Goal: Task Accomplishment & Management: Complete application form

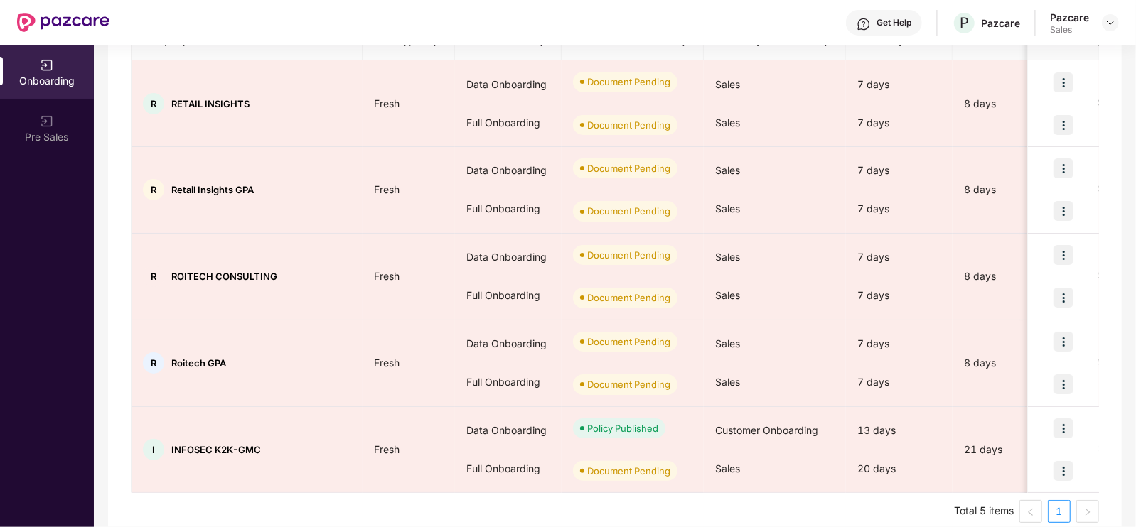
scroll to position [220, 0]
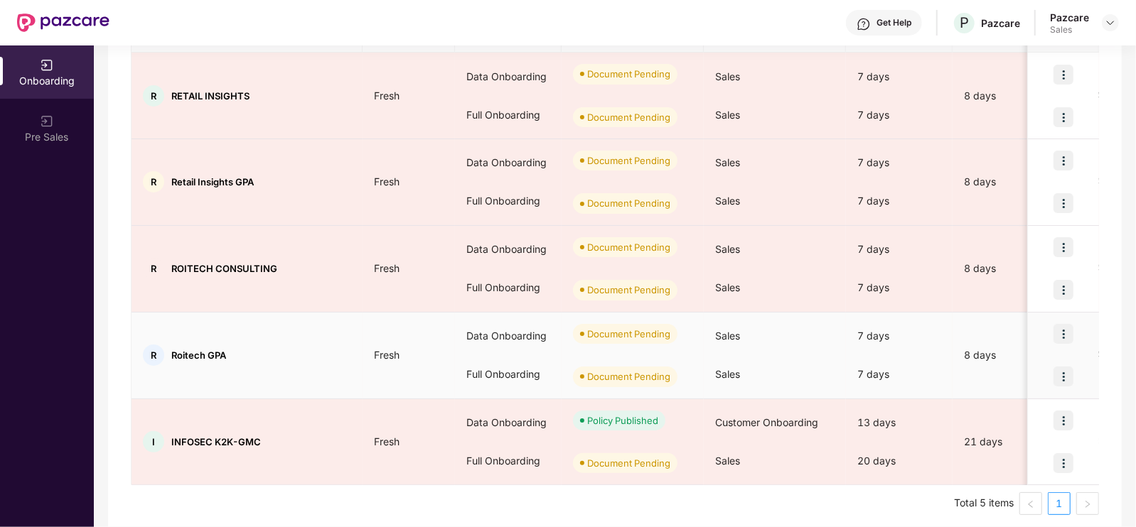
click at [1055, 332] on img at bounding box center [1063, 334] width 20 height 20
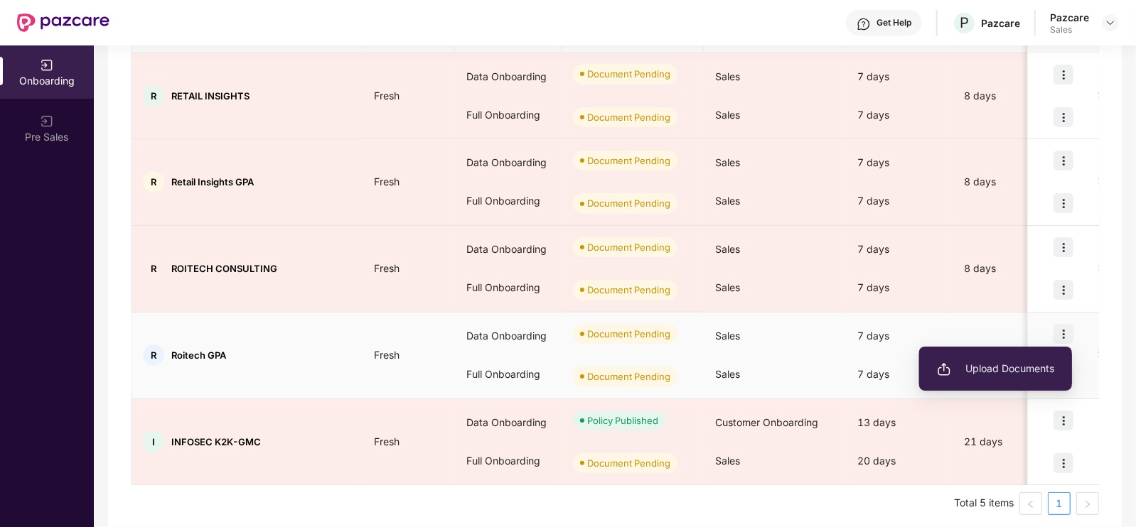
click at [982, 371] on span "Upload Documents" at bounding box center [995, 369] width 117 height 16
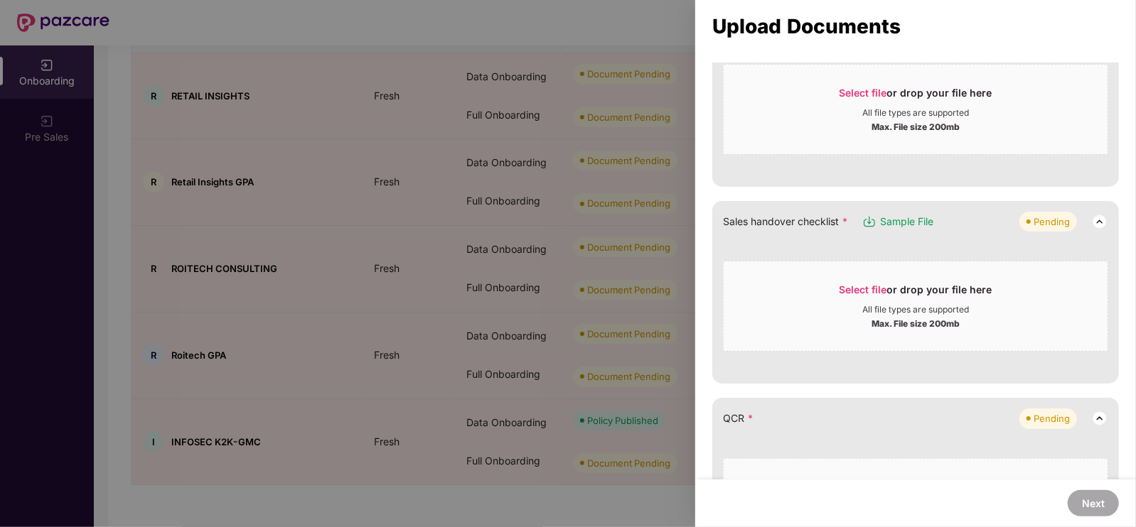
scroll to position [313, 0]
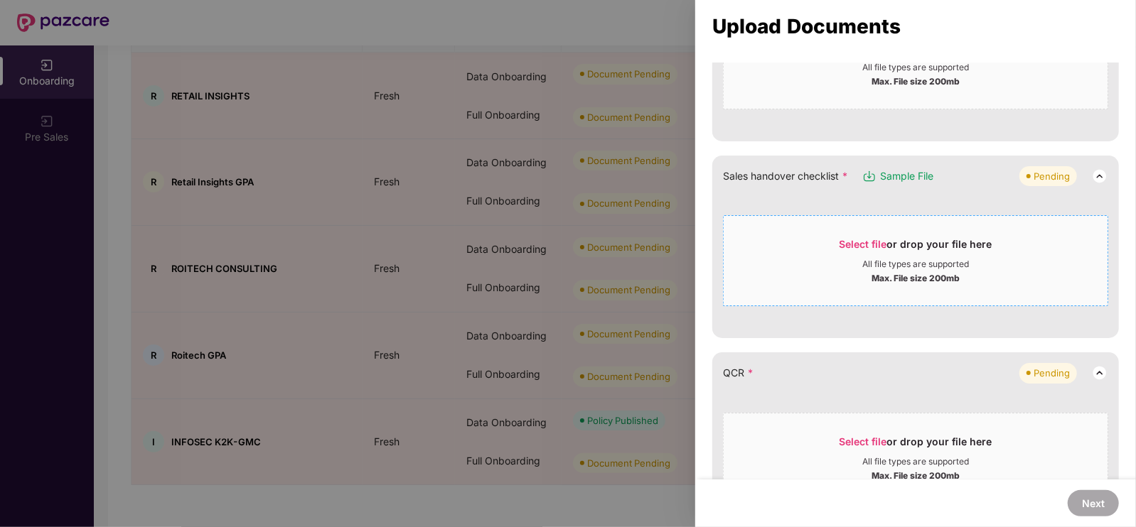
click at [905, 259] on div "All file types are supported" at bounding box center [915, 264] width 107 height 11
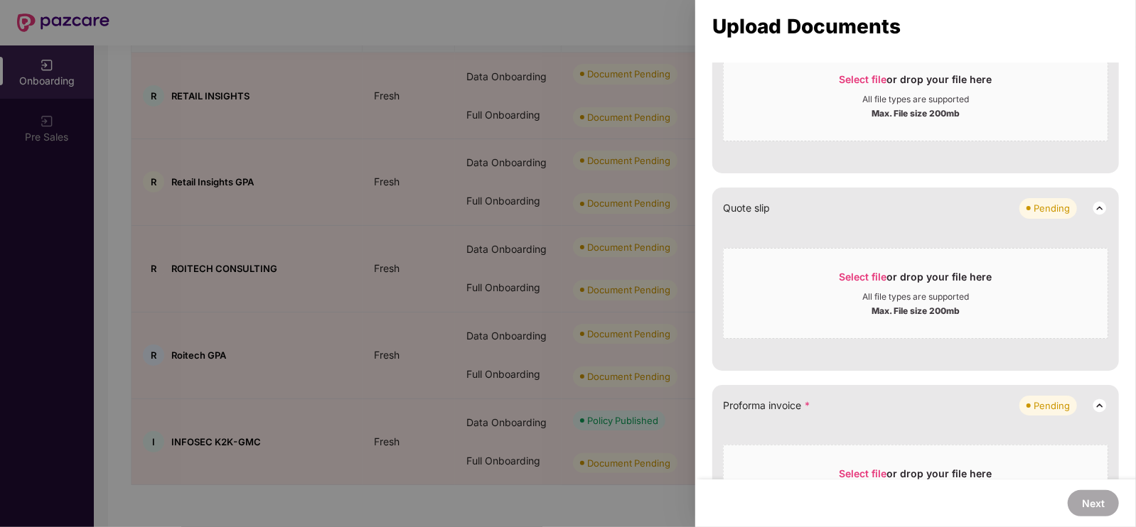
scroll to position [732, 0]
click at [821, 286] on div "Select file or drop your file here" at bounding box center [916, 279] width 384 height 21
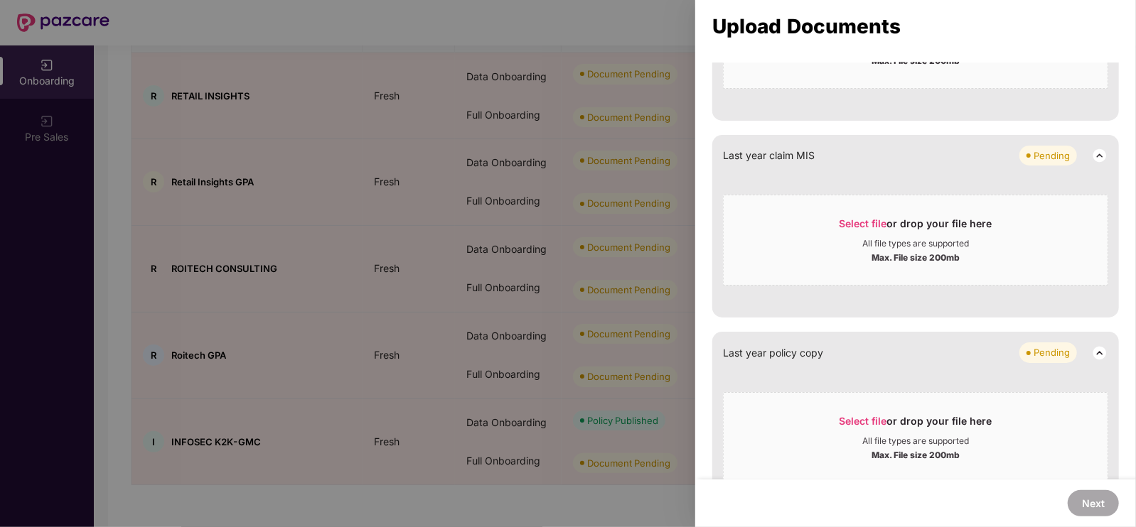
scroll to position [1079, 0]
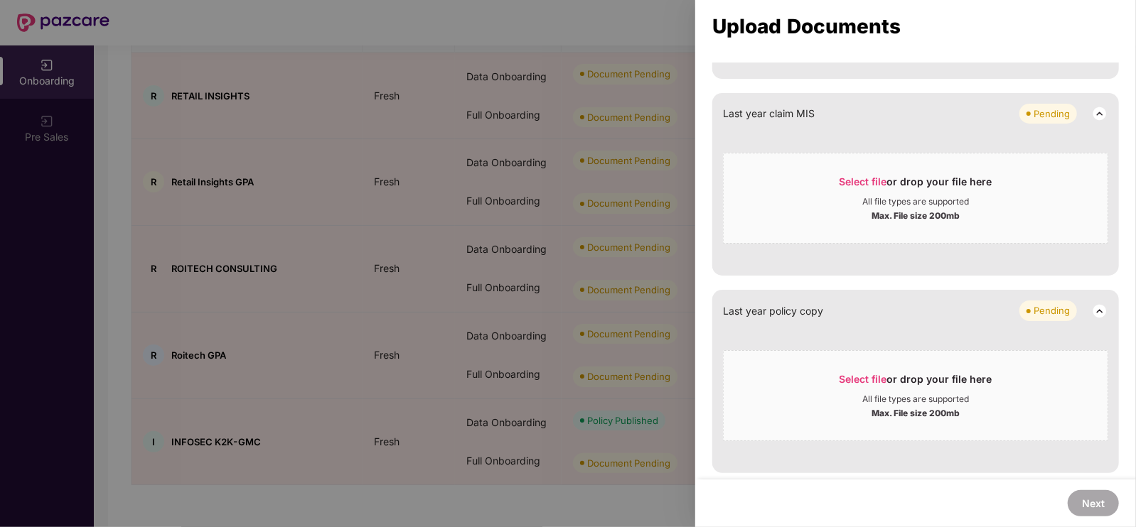
click at [1101, 115] on img at bounding box center [1099, 113] width 17 height 17
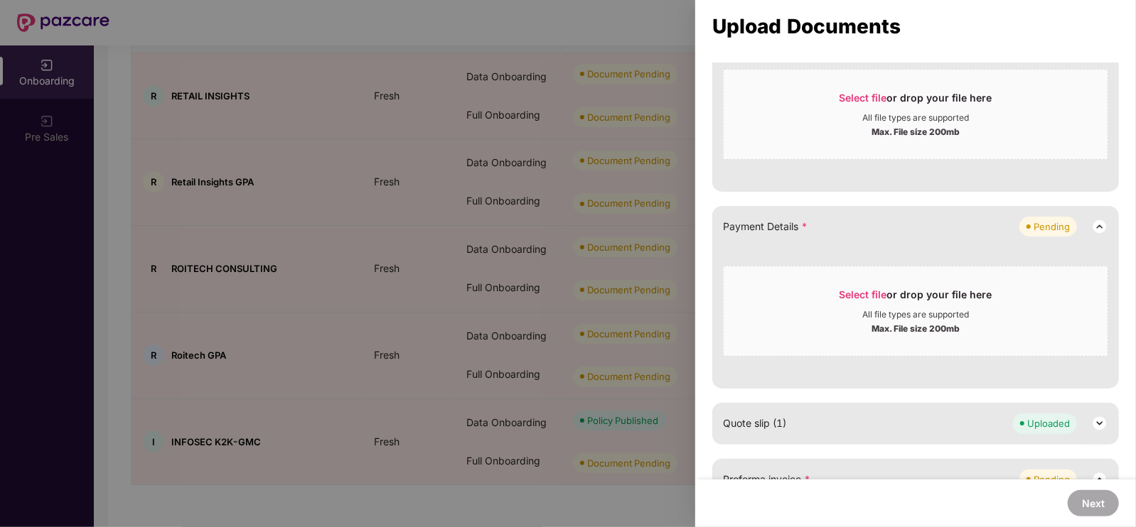
scroll to position [515, 0]
click at [863, 299] on span "Select file" at bounding box center [863, 295] width 48 height 12
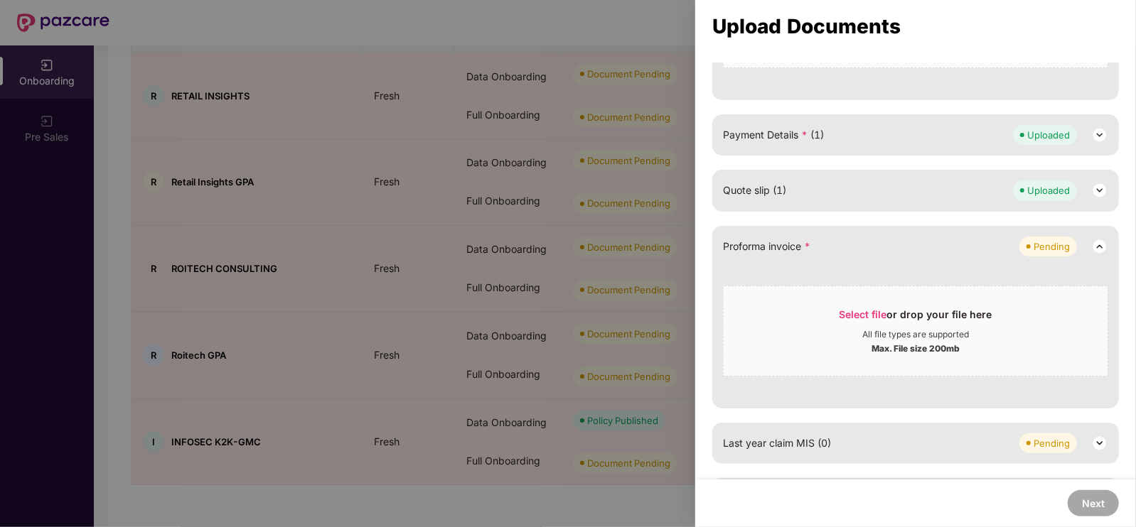
scroll to position [611, 0]
click at [847, 298] on span "Select file or drop your file here All file types are supported Max. File size …" at bounding box center [916, 328] width 384 height 68
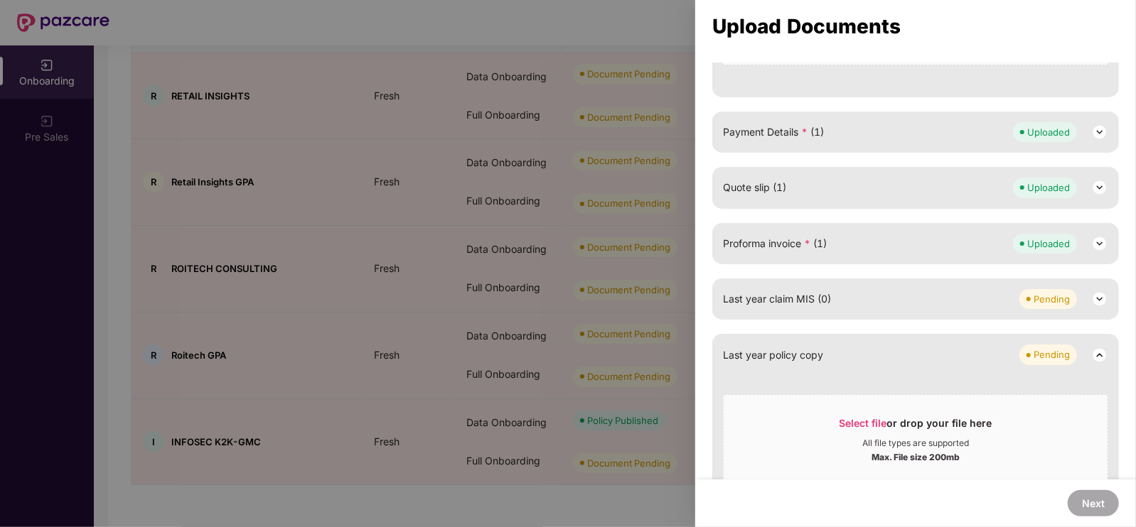
click at [1099, 237] on img at bounding box center [1099, 243] width 17 height 17
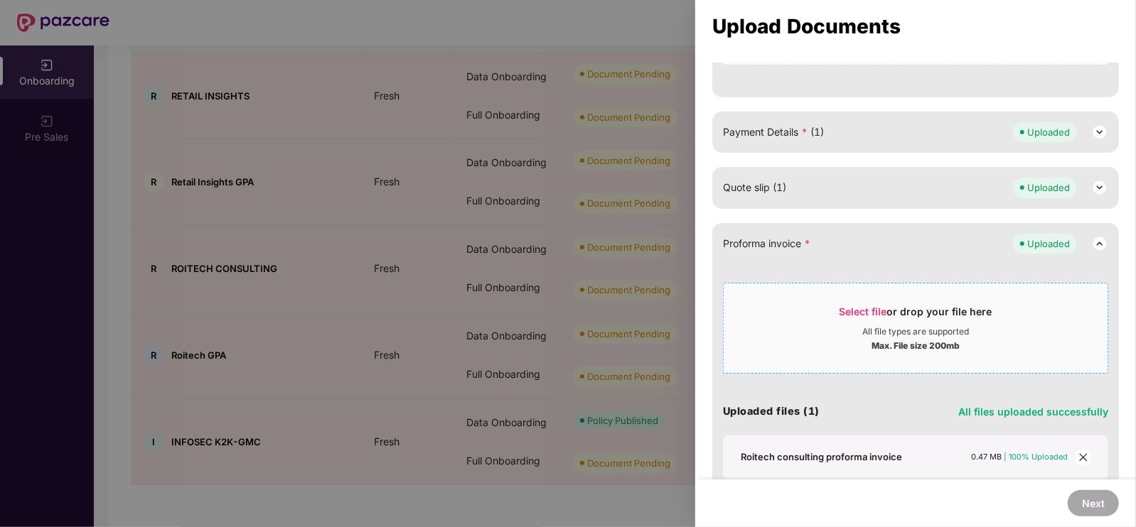
scroll to position [707, 0]
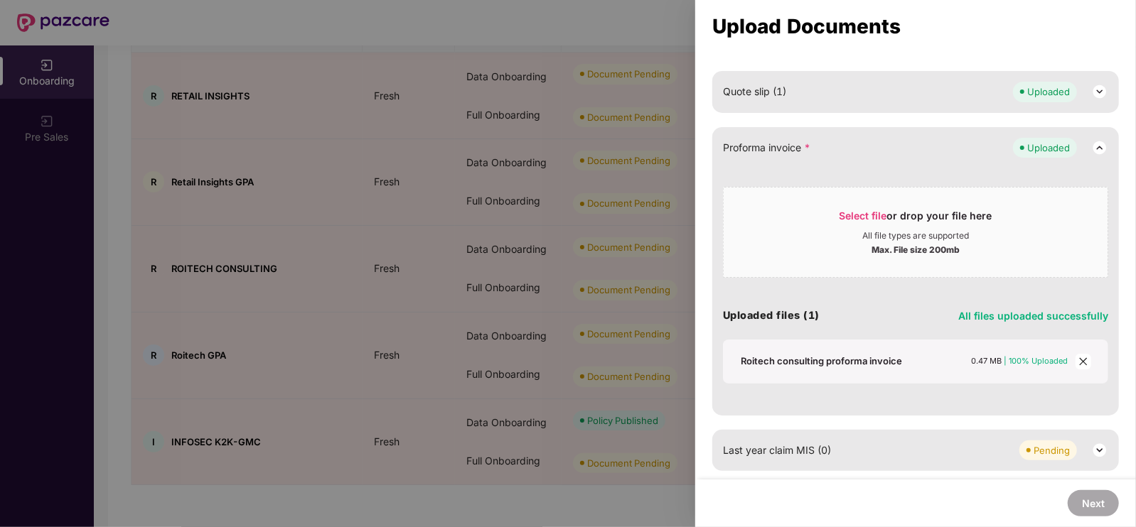
click at [852, 361] on div "Roitech consulting proforma invoice" at bounding box center [821, 361] width 161 height 13
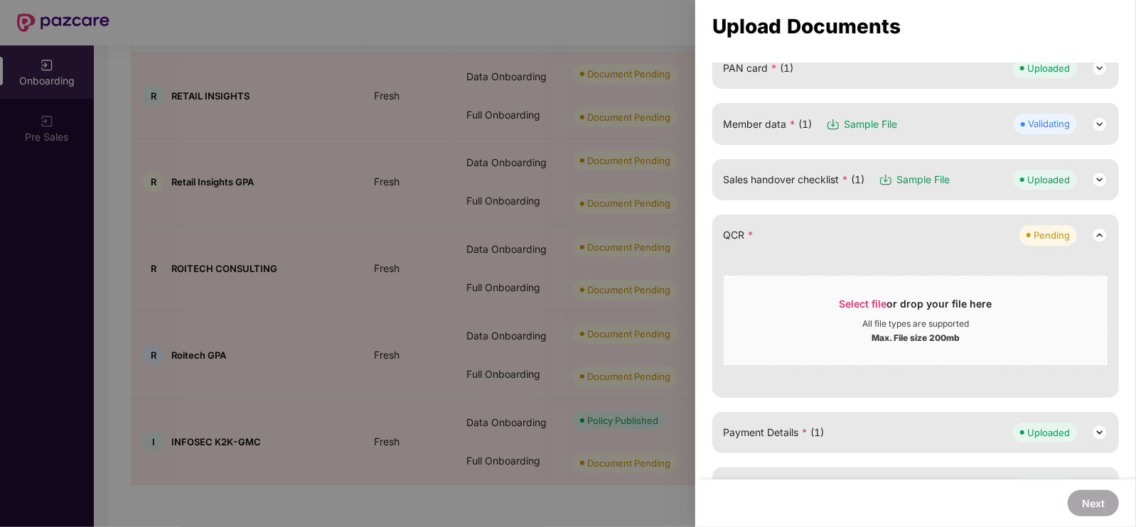
scroll to position [170, 0]
drag, startPoint x: 980, startPoint y: 310, endPoint x: 1067, endPoint y: 213, distance: 130.9
click at [1067, 213] on div "QCR * Pending Select file or drop your file here All file types are supported M…" at bounding box center [915, 304] width 407 height 183
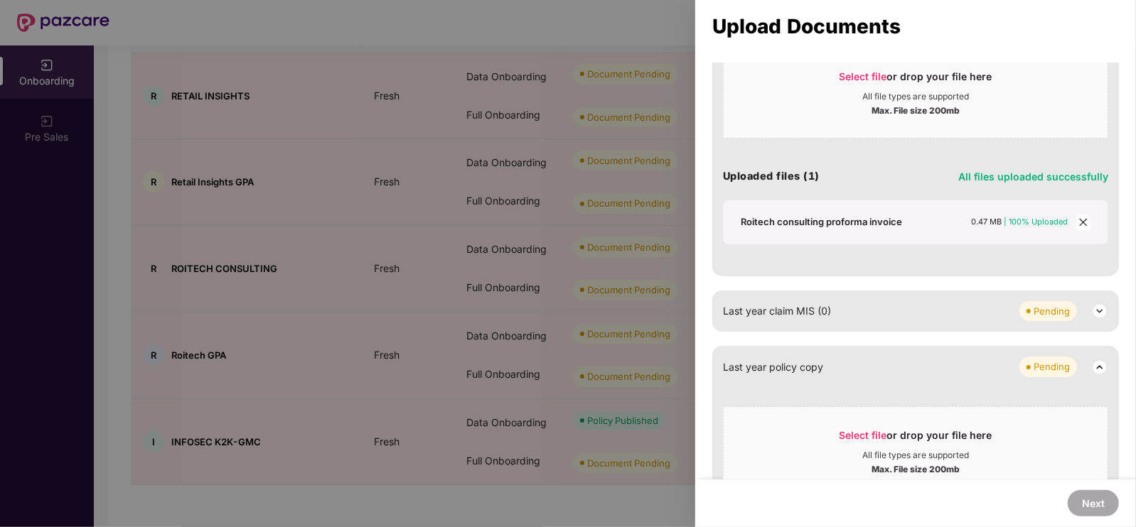
scroll to position [761, 0]
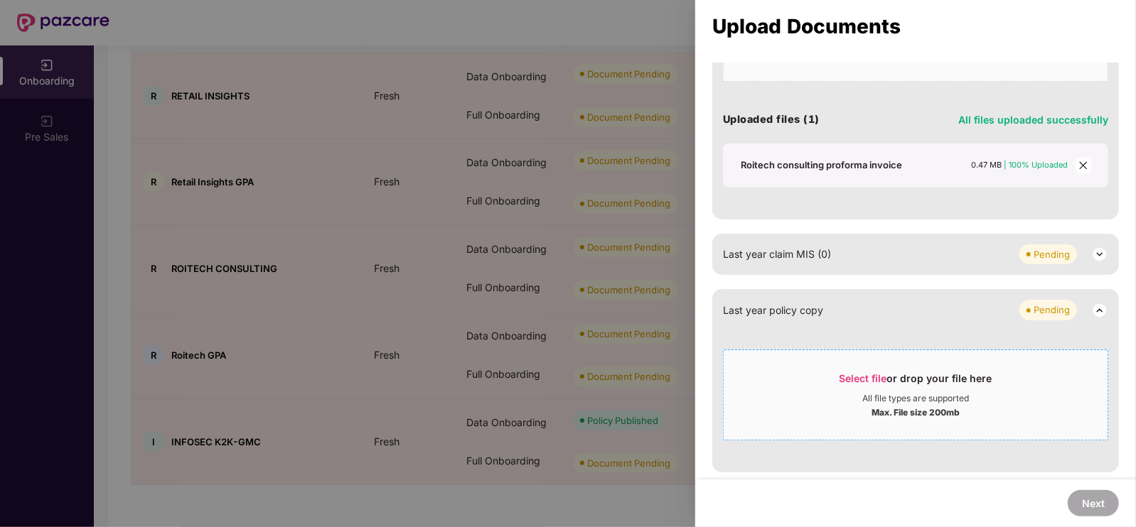
click at [857, 375] on span "Select file" at bounding box center [863, 378] width 48 height 12
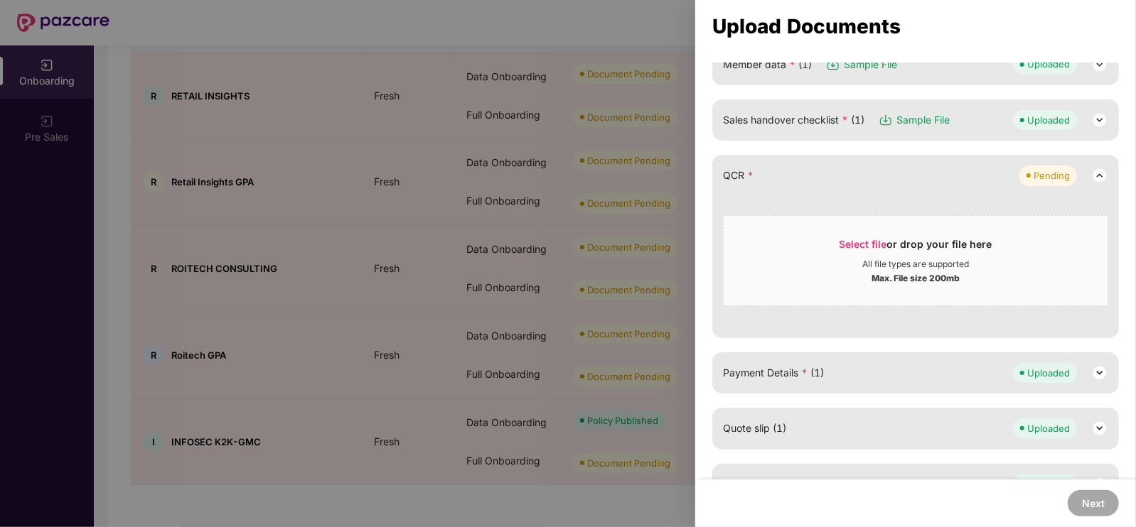
scroll to position [225, 0]
click at [638, 215] on div at bounding box center [568, 263] width 1136 height 527
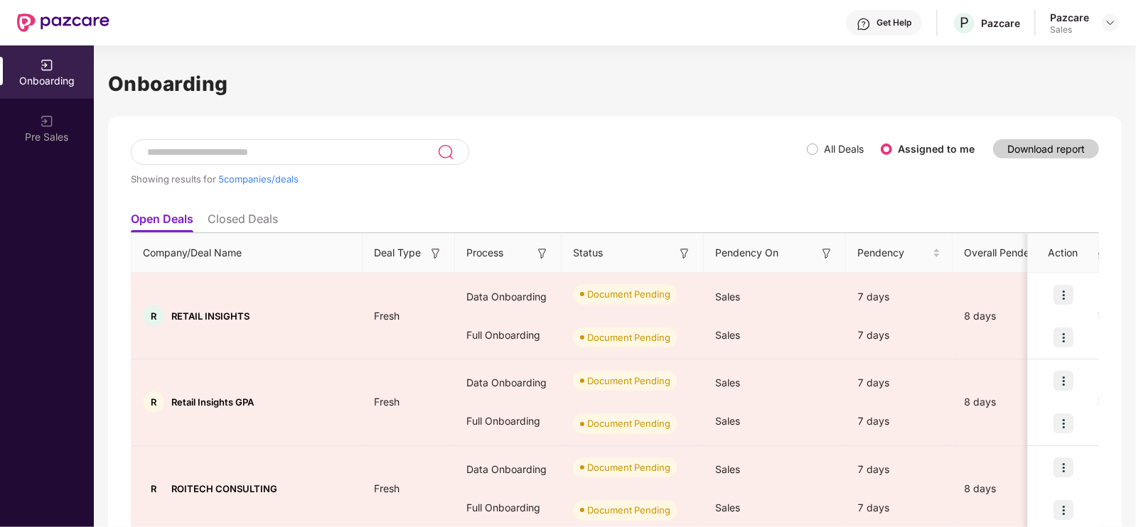
scroll to position [230, 0]
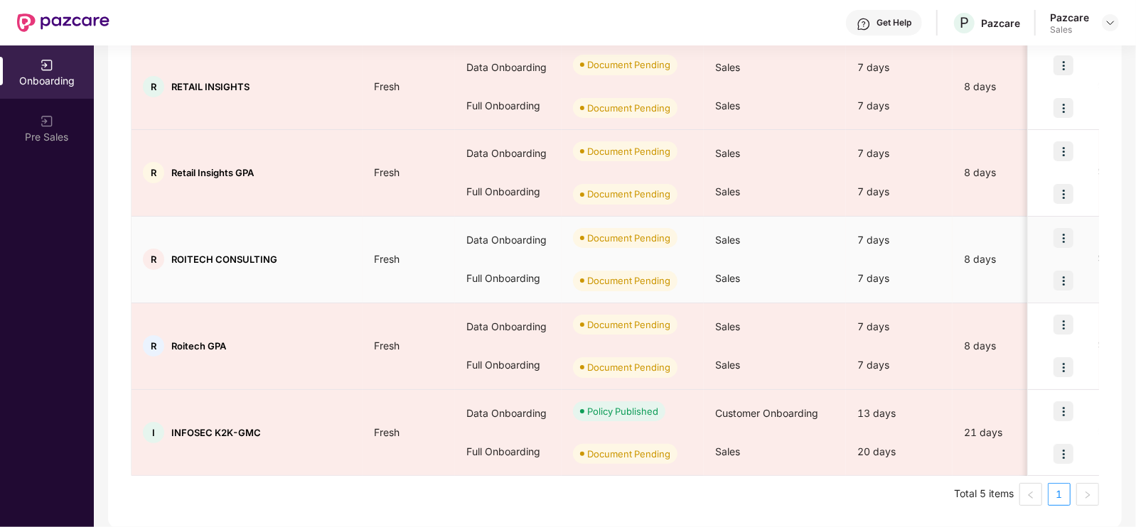
click at [1070, 243] on img at bounding box center [1063, 238] width 20 height 20
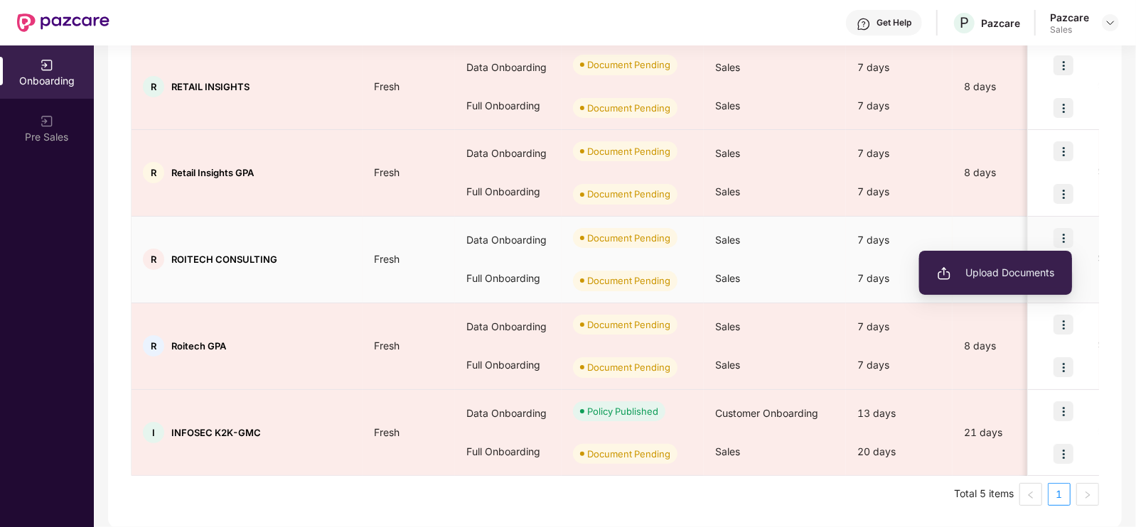
click at [938, 275] on img at bounding box center [944, 274] width 14 height 14
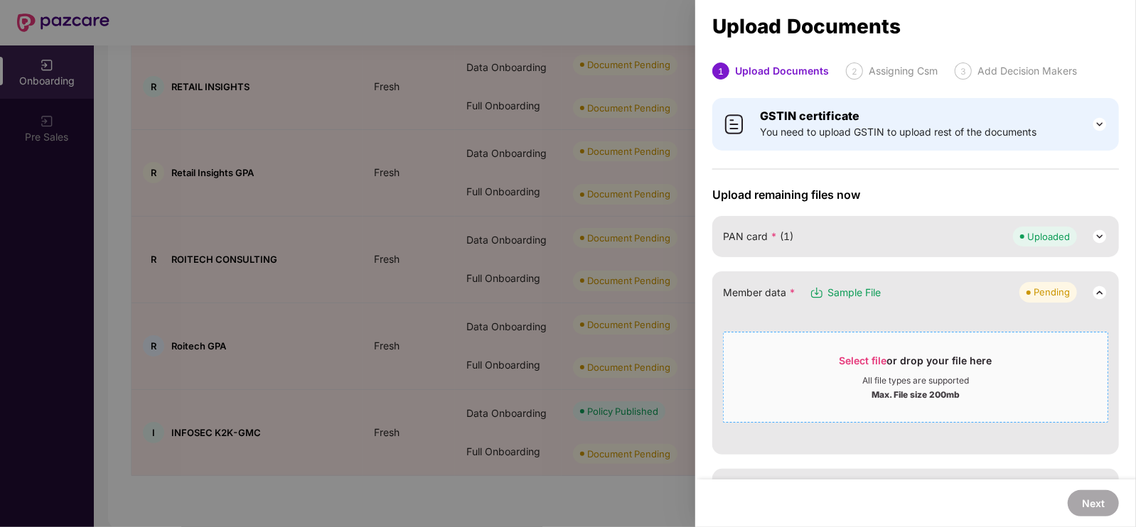
drag, startPoint x: 874, startPoint y: 363, endPoint x: 1057, endPoint y: 393, distance: 185.2
click at [1057, 393] on div "Max. File size 200mb" at bounding box center [916, 394] width 384 height 14
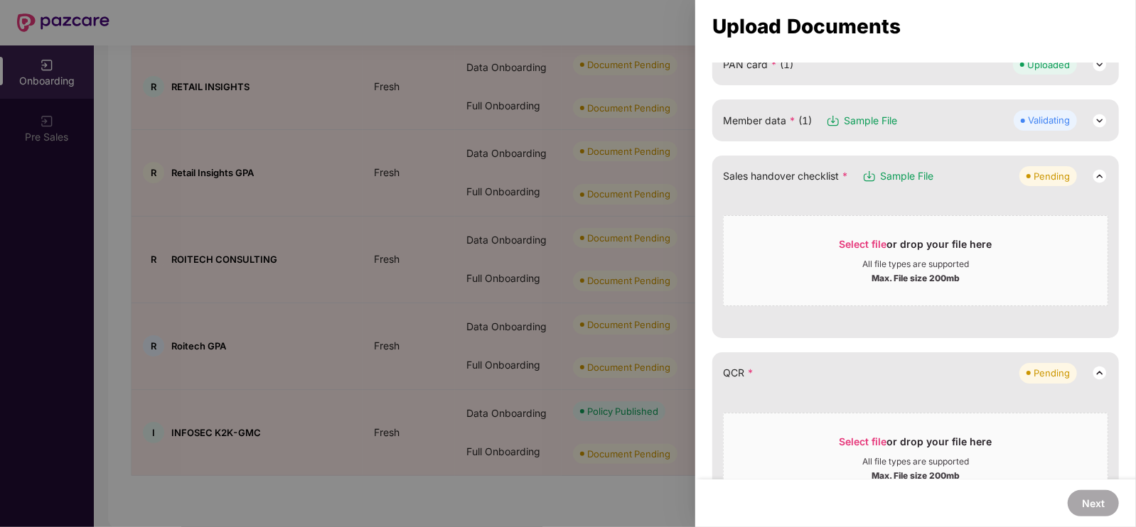
scroll to position [173, 0]
click at [862, 257] on div "All file types are supported" at bounding box center [915, 262] width 107 height 11
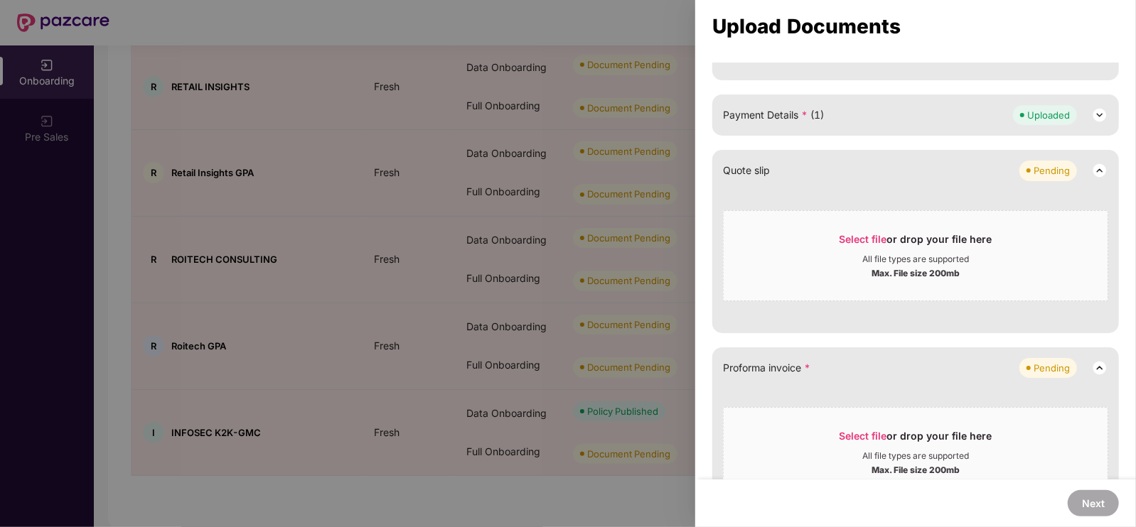
scroll to position [494, 0]
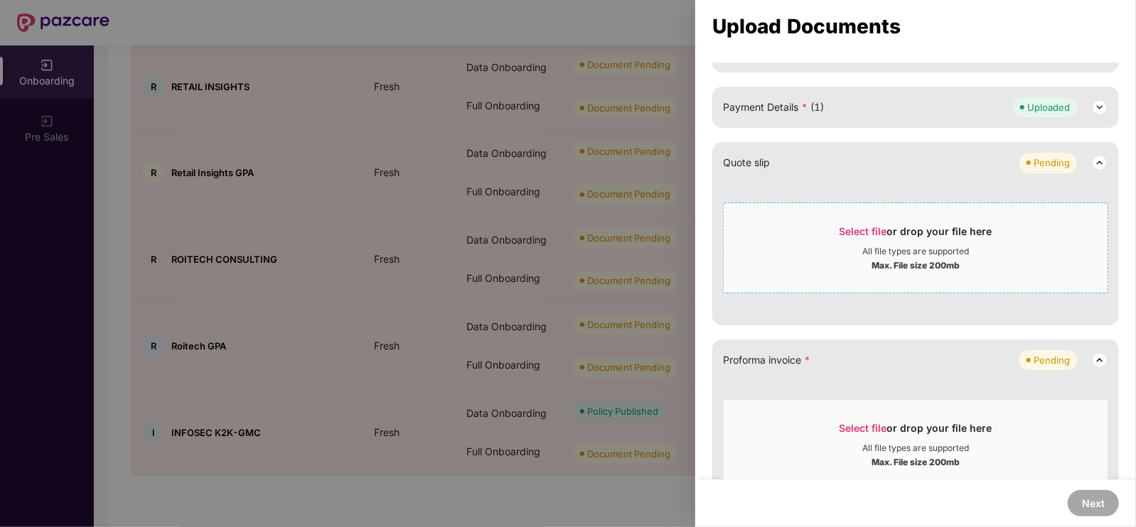
click at [889, 225] on div "Select file or drop your file here" at bounding box center [915, 235] width 153 height 21
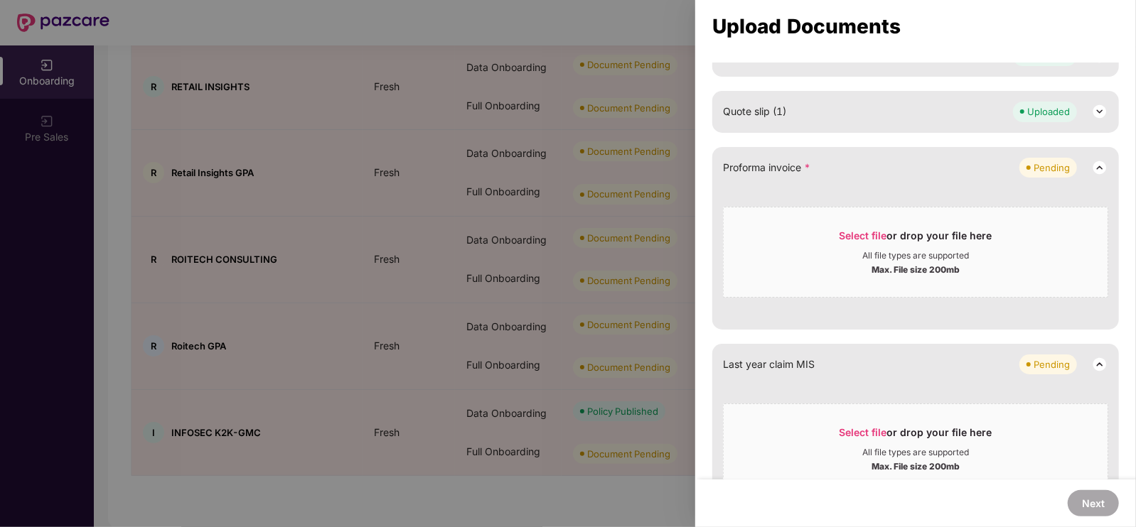
scroll to position [547, 0]
drag, startPoint x: 860, startPoint y: 225, endPoint x: 928, endPoint y: 221, distance: 68.4
drag, startPoint x: 928, startPoint y: 221, endPoint x: 1006, endPoint y: 222, distance: 77.5
click at [856, 247] on div "Select file or drop your file here" at bounding box center [915, 237] width 153 height 21
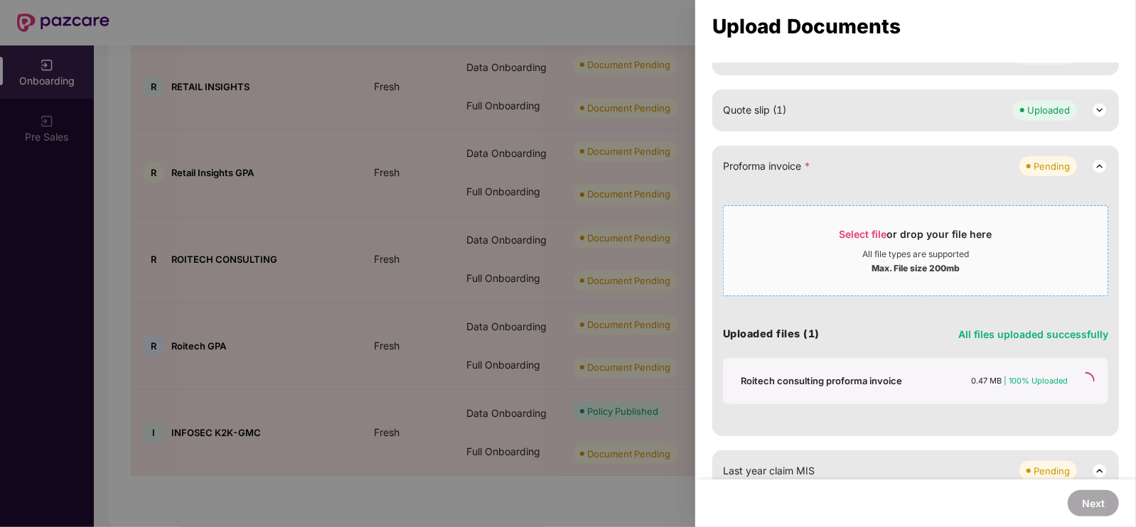
scroll to position [515, 0]
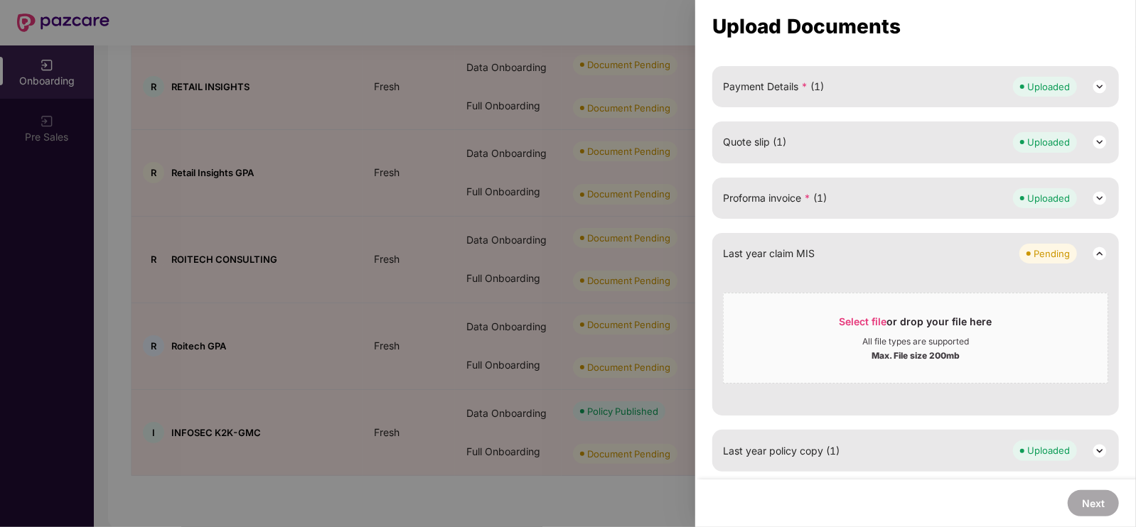
click at [916, 24] on div "Upload Documents" at bounding box center [915, 26] width 407 height 16
click at [1031, 213] on div "Proforma invoice * (1) Uploaded" at bounding box center [915, 198] width 407 height 41
click at [1105, 200] on img at bounding box center [1099, 198] width 17 height 17
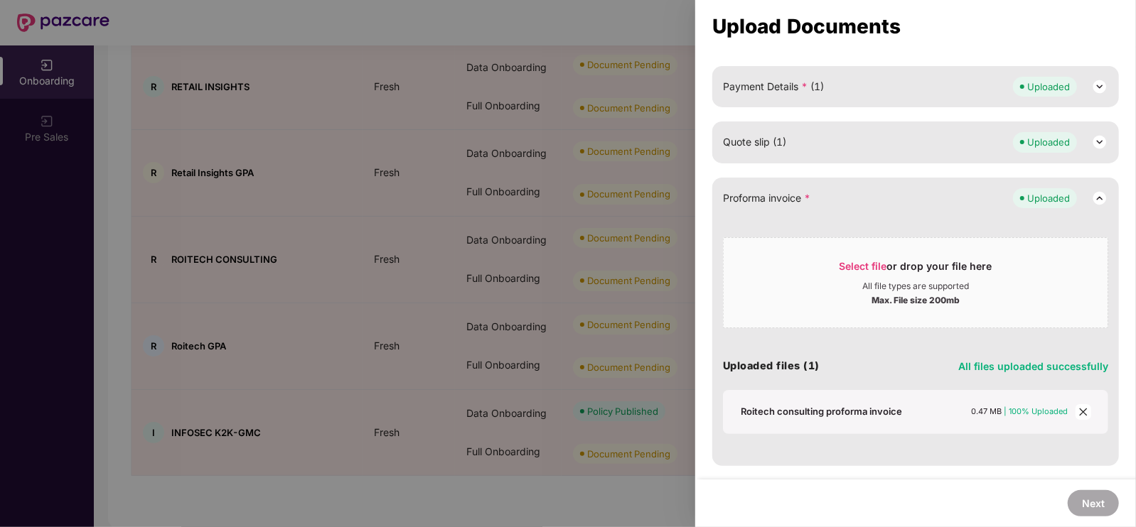
scroll to position [547, 0]
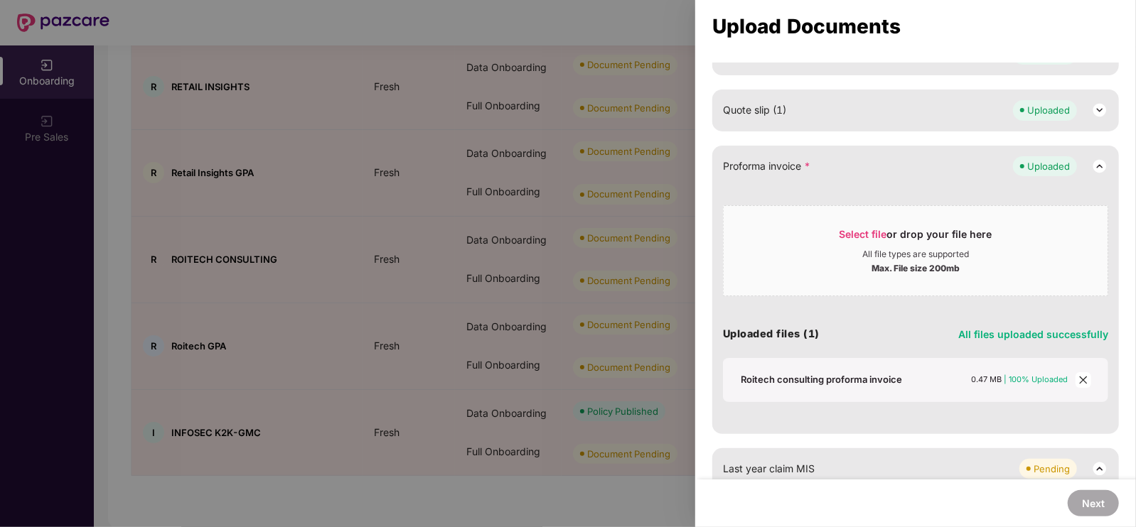
click at [1087, 380] on span "close" at bounding box center [1083, 380] width 16 height 16
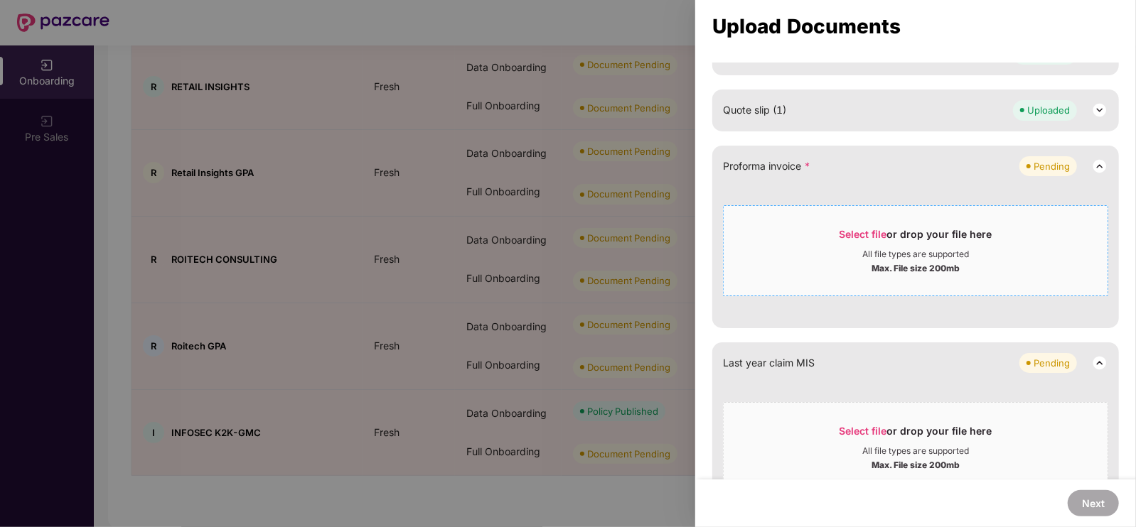
click at [909, 234] on div "Select file or drop your file here" at bounding box center [915, 237] width 153 height 21
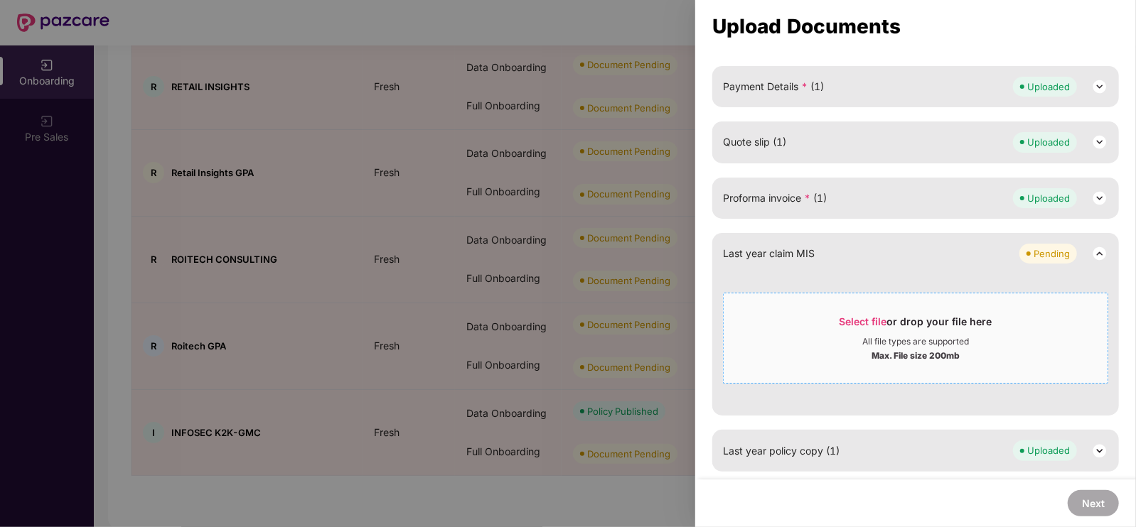
scroll to position [514, 0]
click at [882, 305] on span "Select file or drop your file here All file types are supported Max. File size …" at bounding box center [916, 339] width 384 height 68
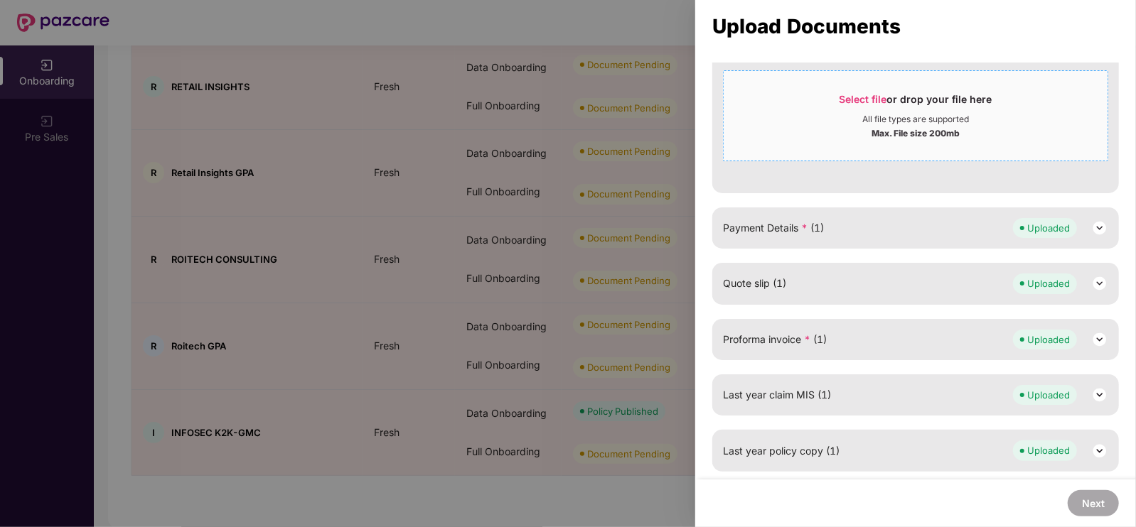
scroll to position [0, 0]
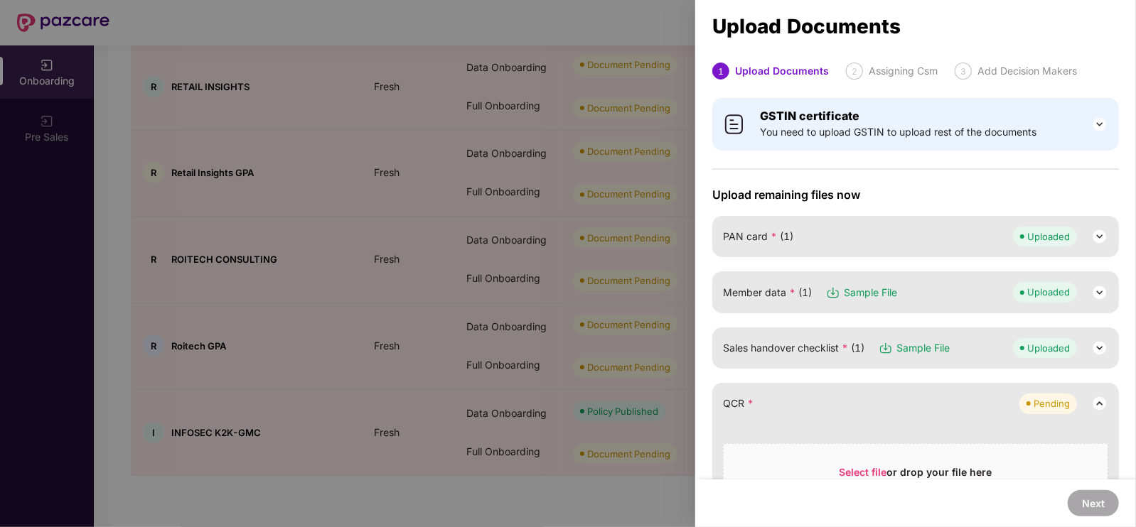
click at [624, 85] on div at bounding box center [568, 263] width 1136 height 527
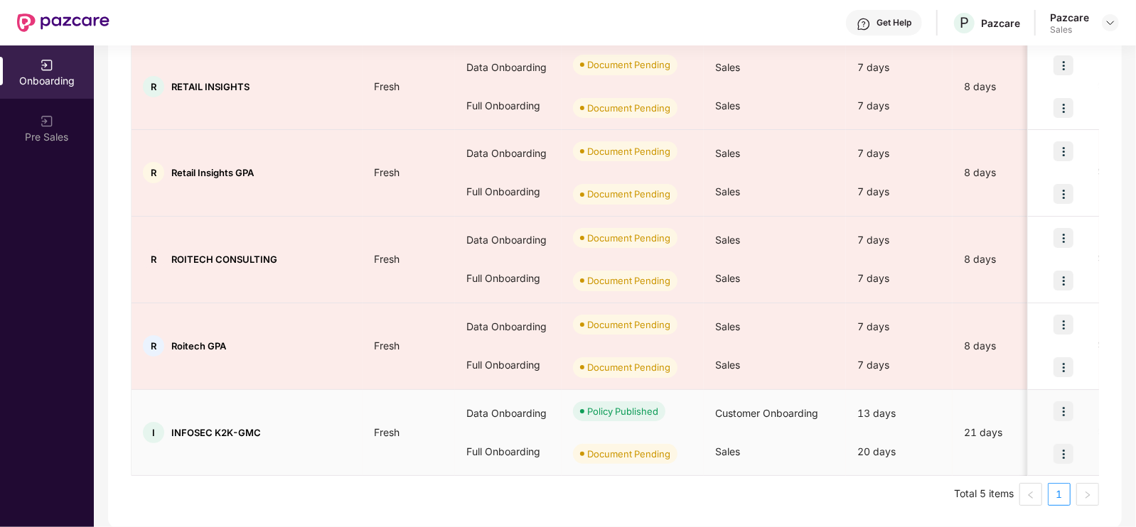
click at [1062, 449] on img at bounding box center [1063, 454] width 20 height 20
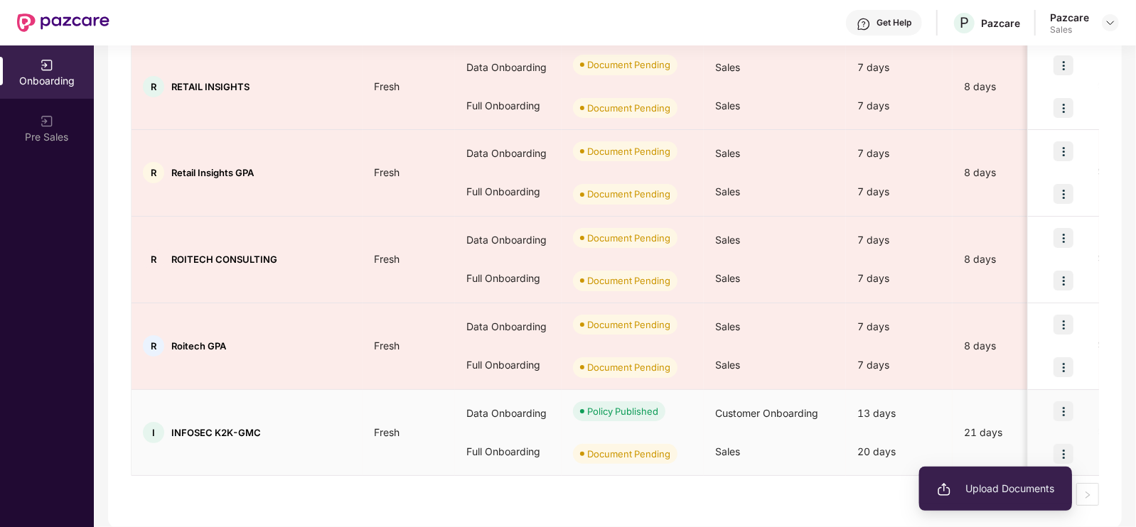
click at [999, 476] on li "Upload Documents" at bounding box center [995, 489] width 153 height 30
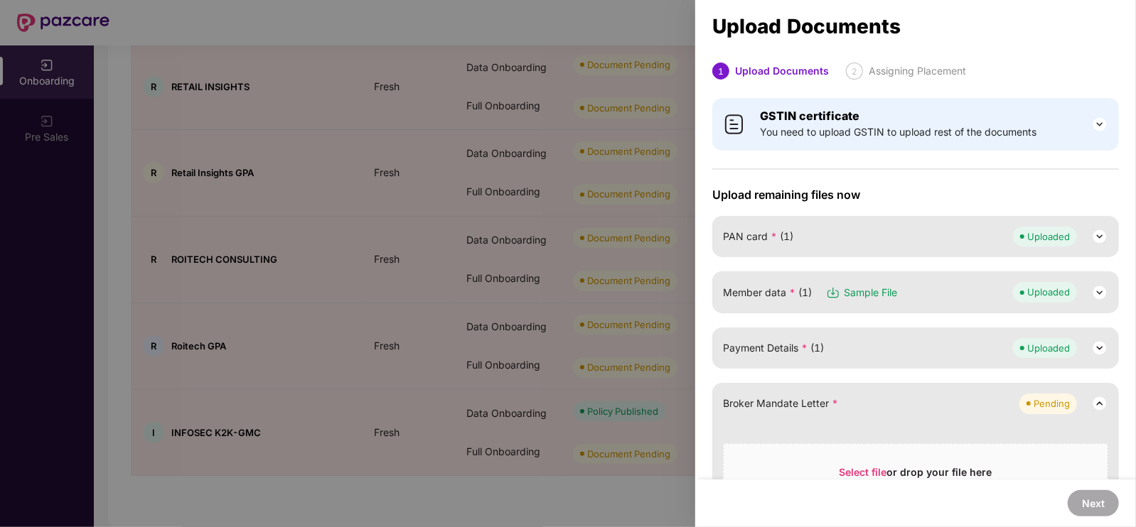
click at [641, 41] on div at bounding box center [568, 263] width 1136 height 527
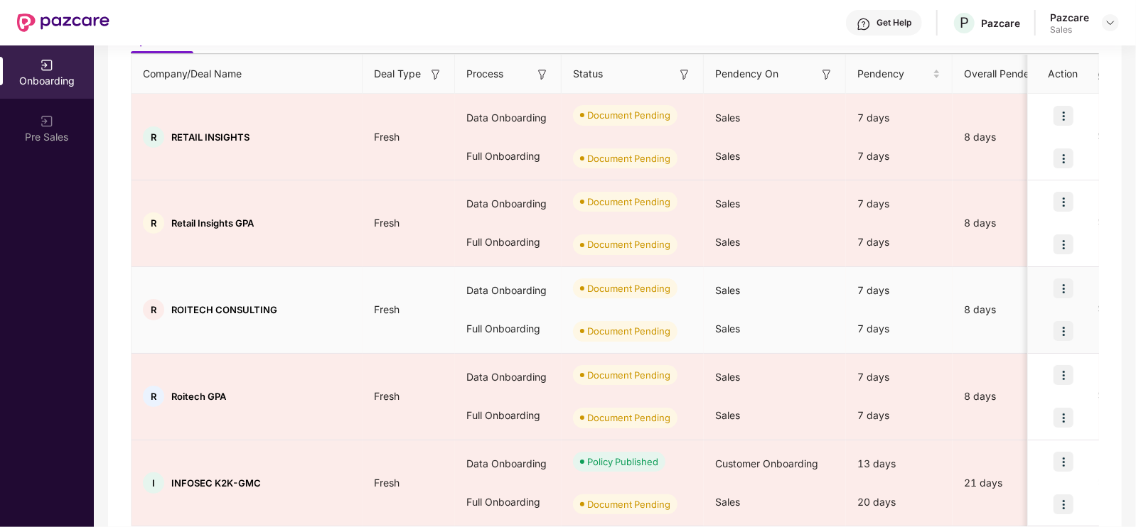
scroll to position [196, 0]
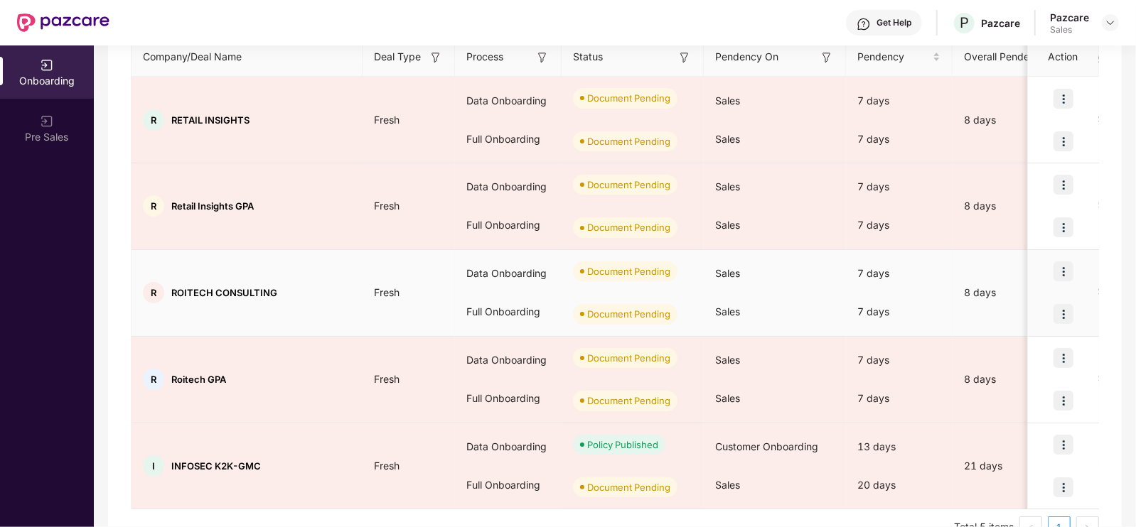
click at [1054, 272] on img at bounding box center [1063, 272] width 20 height 20
